Goal: Task Accomplishment & Management: Use online tool/utility

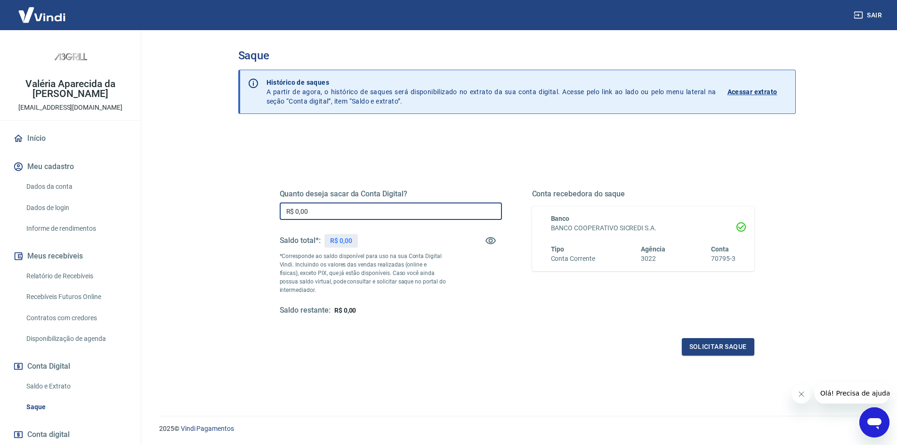
click at [331, 210] on input "R$ 0,00" at bounding box center [391, 210] width 222 height 17
drag, startPoint x: 332, startPoint y: 210, endPoint x: 207, endPoint y: 210, distance: 125.2
click at [207, 210] on main "Saque Histórico de saques A partir de agora, o histórico de saques será disponi…" at bounding box center [516, 237] width 760 height 415
type input "R$ 3.370,00"
click at [710, 349] on button "Solicitar saque" at bounding box center [717, 346] width 72 height 17
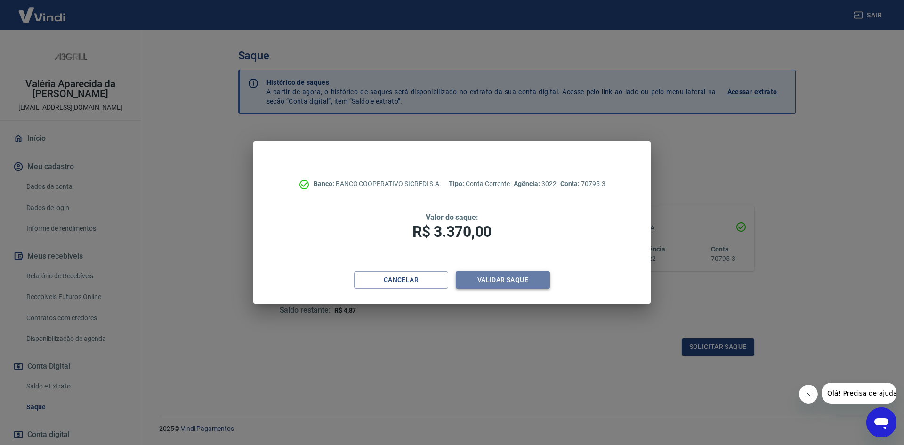
click at [505, 278] on button "Validar saque" at bounding box center [503, 279] width 94 height 17
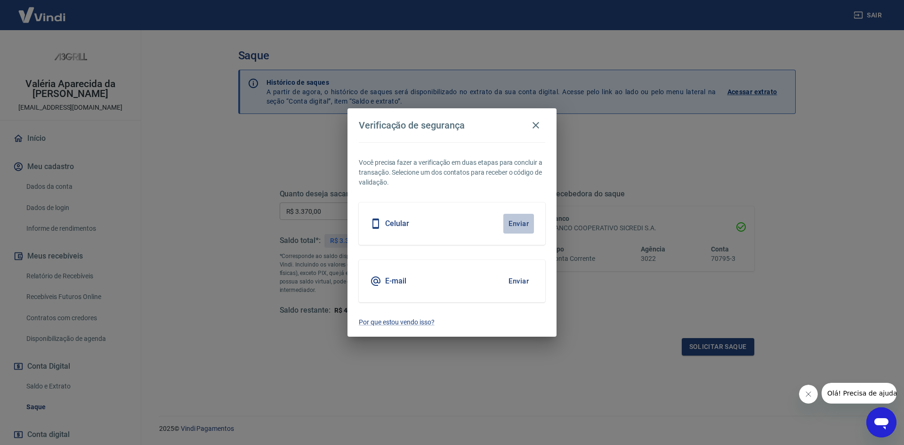
click at [516, 224] on button "Enviar" at bounding box center [518, 224] width 31 height 20
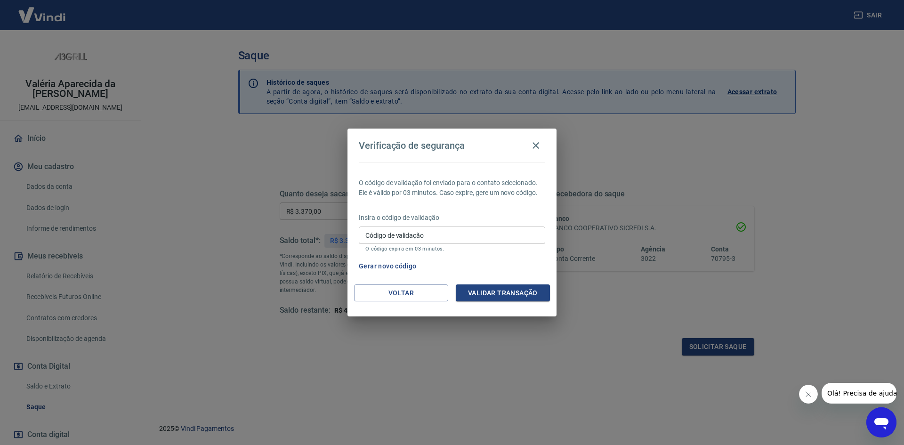
click at [507, 228] on input "Código de validação" at bounding box center [452, 234] width 186 height 17
type input "866944"
click at [514, 288] on button "Validar transação" at bounding box center [503, 292] width 94 height 17
